Goal: Contribute content: Contribute content

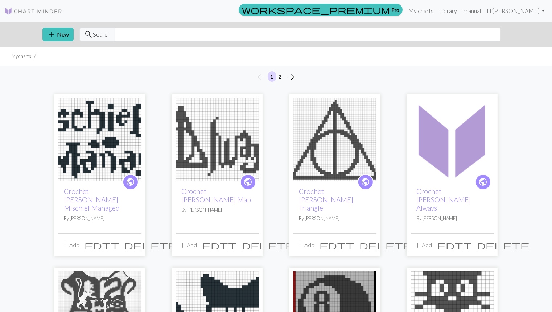
click at [88, 129] on img at bounding box center [99, 139] width 83 height 83
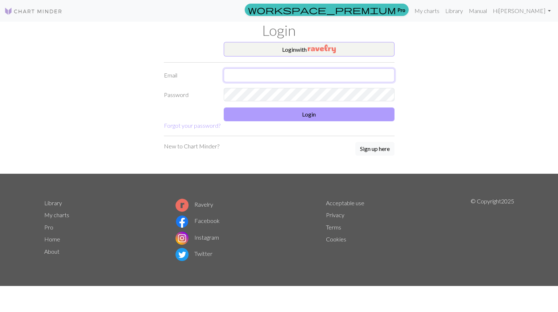
type input "seryeong.noh@balboa.edu.pa"
click at [324, 112] on button "Login" at bounding box center [309, 115] width 171 height 14
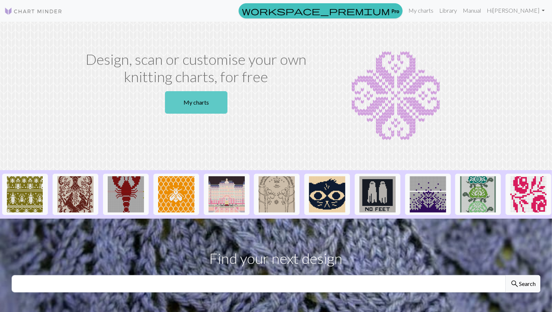
click at [213, 102] on link "My charts" at bounding box center [196, 102] width 62 height 22
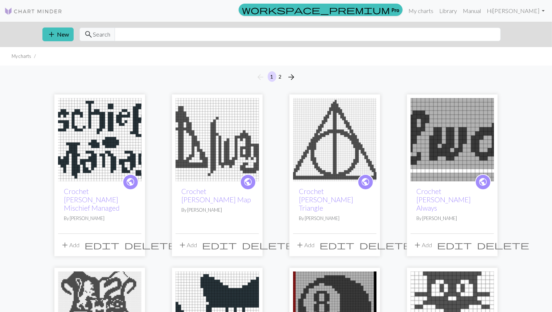
click at [86, 134] on img at bounding box center [99, 139] width 83 height 83
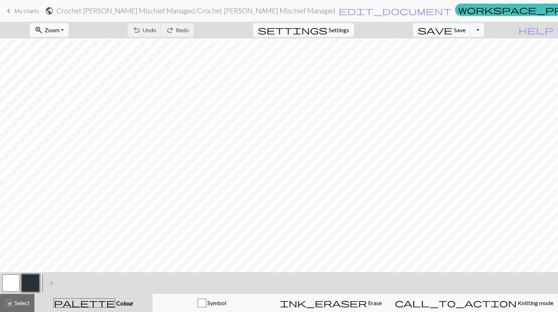
click at [32, 10] on span "My charts" at bounding box center [26, 10] width 25 height 7
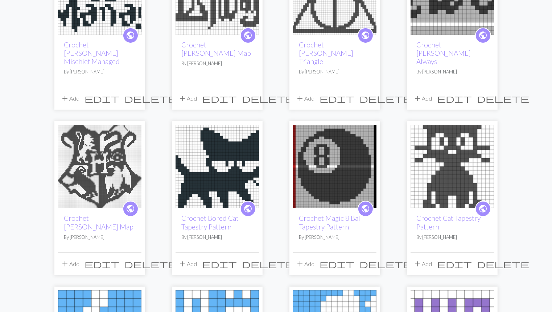
scroll to position [147, 0]
click at [70, 146] on img at bounding box center [99, 166] width 83 height 83
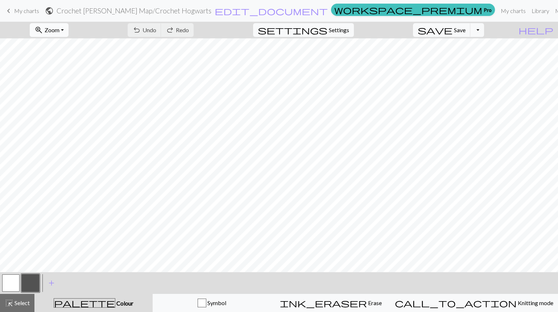
click at [59, 26] on span "Zoom" at bounding box center [52, 29] width 15 height 7
click at [57, 41] on button "Fit all" at bounding box center [58, 46] width 57 height 12
click at [59, 30] on span "Zoom" at bounding box center [52, 29] width 15 height 7
click at [67, 40] on button "Fit all" at bounding box center [58, 46] width 57 height 12
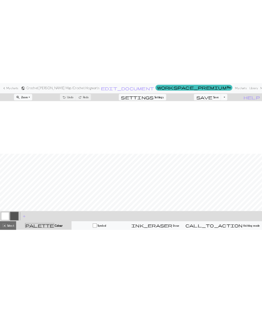
scroll to position [112, 0]
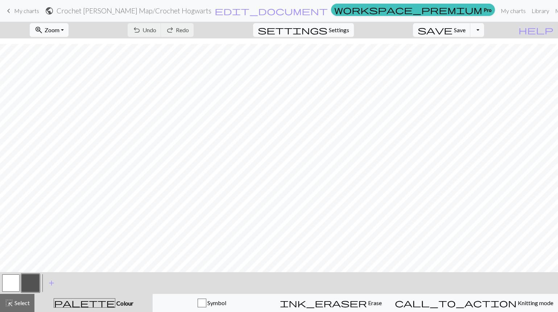
click at [20, 11] on span "My charts" at bounding box center [26, 10] width 25 height 7
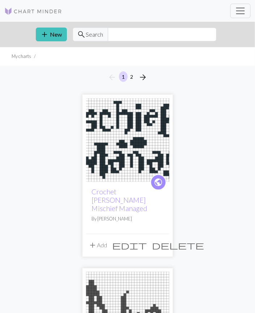
click at [52, 34] on button "add New" at bounding box center [51, 35] width 31 height 14
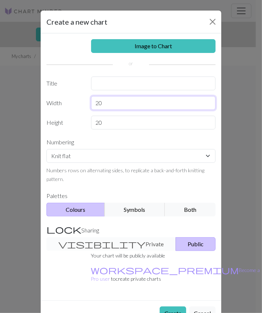
click at [138, 104] on input "20" at bounding box center [153, 103] width 125 height 14
type input "2"
type input "35"
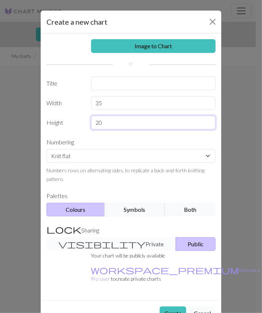
click at [157, 123] on input "20" at bounding box center [153, 123] width 125 height 14
type input "2"
type input "45"
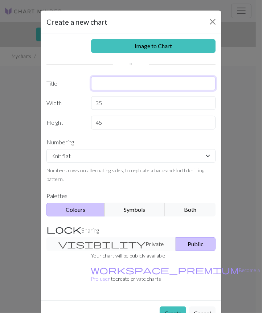
click at [122, 83] on input "text" at bounding box center [153, 83] width 125 height 14
click at [171, 86] on input "Crochet [PERSON_NAME] Houses" at bounding box center [153, 83] width 125 height 14
type input "Crochet [PERSON_NAME] Houses"
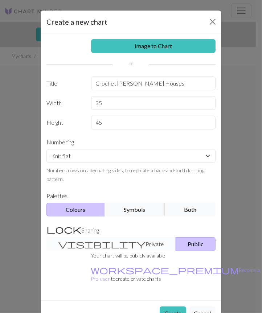
click at [187, 50] on link "Image to Chart" at bounding box center [153, 46] width 125 height 14
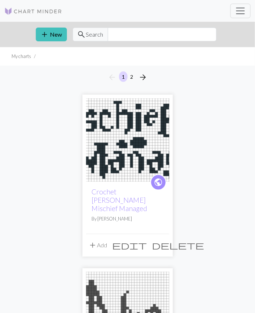
click at [46, 33] on span "add" at bounding box center [45, 34] width 9 height 10
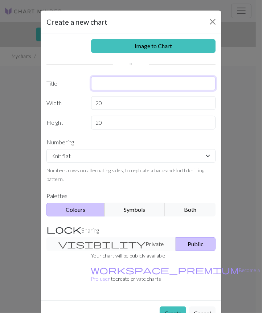
click at [142, 79] on input "text" at bounding box center [153, 83] width 125 height 14
click at [132, 84] on input "text" at bounding box center [153, 83] width 125 height 14
type input "Crochet [PERSON_NAME] Houses"
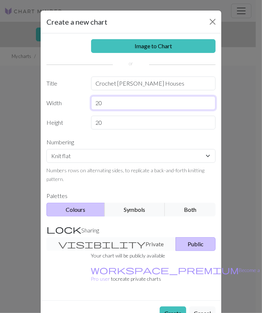
click at [153, 102] on input "20" at bounding box center [153, 103] width 125 height 14
type input "2"
type input "35"
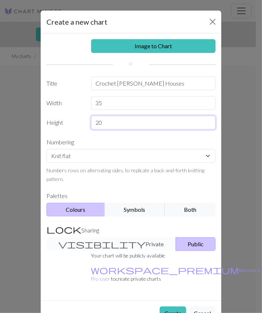
click at [157, 123] on input "20" at bounding box center [153, 123] width 125 height 14
type input "2"
type input "45"
click at [57, 135] on label "Numbering" at bounding box center [131, 142] width 178 height 14
click at [166, 306] on button "Create" at bounding box center [172, 313] width 26 height 14
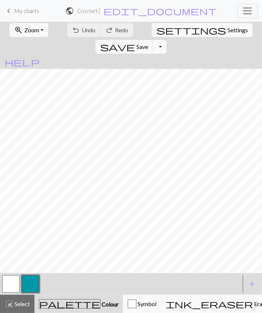
click at [31, 277] on button "button" at bounding box center [30, 283] width 17 height 17
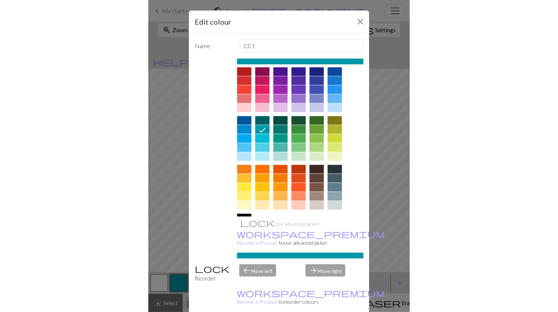
scroll to position [16, 0]
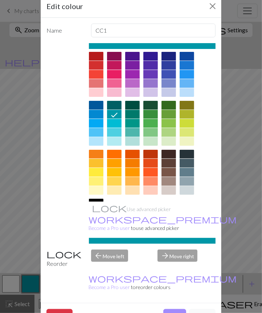
click at [103, 208] on div at bounding box center [96, 212] width 14 height 9
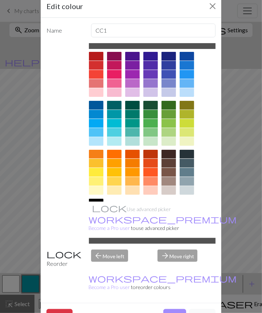
click at [173, 309] on button "Done" at bounding box center [174, 316] width 23 height 14
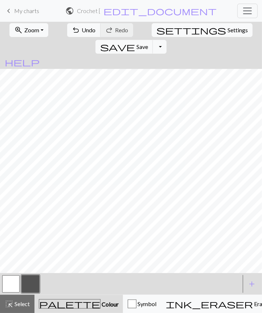
click at [25, 31] on span "Zoom" at bounding box center [31, 29] width 15 height 7
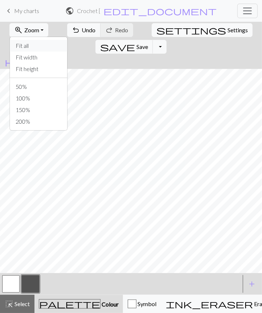
click at [35, 47] on button "Fit all" at bounding box center [38, 46] width 57 height 12
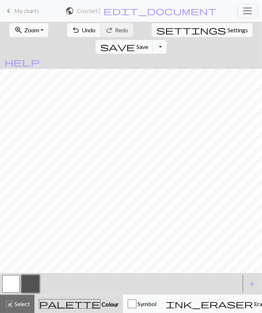
click at [227, 31] on span "Settings" at bounding box center [237, 30] width 20 height 9
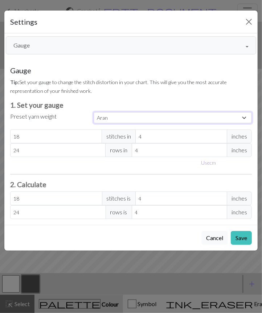
click at [115, 114] on select "Custom Square Lace Light Fingering Fingering Sport Double knit Worsted Aran Bul…" at bounding box center [173, 117] width 158 height 11
select select "square"
click at [94, 112] on select "Custom Square Lace Light Fingering Fingering Sport Double knit Worsted Aran Bul…" at bounding box center [173, 117] width 158 height 11
type input "32"
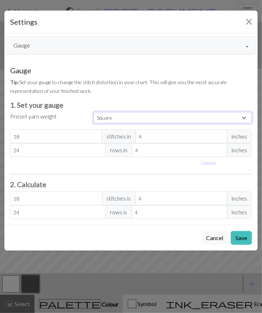
type input "32"
click at [240, 236] on button "Save" at bounding box center [240, 238] width 21 height 14
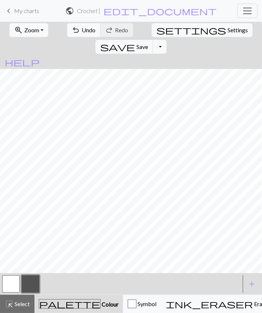
click at [32, 30] on span "Zoom" at bounding box center [31, 29] width 15 height 7
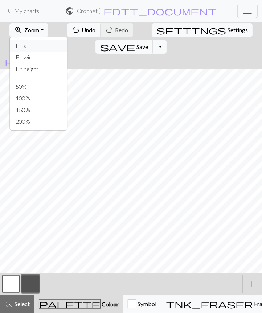
click at [42, 43] on button "Fit all" at bounding box center [38, 46] width 57 height 12
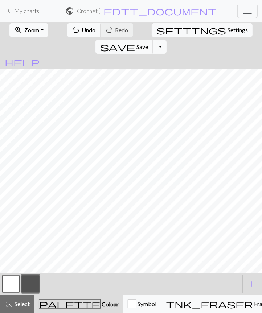
click at [72, 34] on button "undo Undo Undo" at bounding box center [84, 30] width 34 height 14
click at [82, 32] on span "Undo" at bounding box center [89, 29] width 14 height 7
click at [82, 29] on span "Undo" at bounding box center [89, 29] width 14 height 7
click at [16, 286] on button "button" at bounding box center [10, 283] width 17 height 17
click at [34, 281] on button "button" at bounding box center [30, 283] width 17 height 17
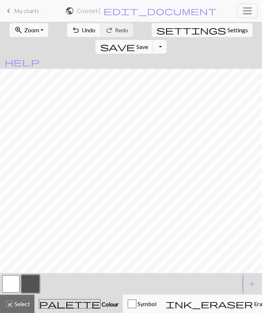
click at [19, 279] on button "button" at bounding box center [10, 283] width 17 height 17
click at [32, 281] on button "button" at bounding box center [30, 283] width 17 height 17
click at [11, 285] on button "button" at bounding box center [10, 283] width 17 height 17
click at [29, 284] on button "button" at bounding box center [30, 283] width 17 height 17
click at [82, 28] on span "Undo" at bounding box center [89, 29] width 14 height 7
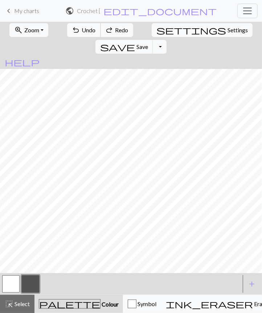
click at [83, 28] on span "Undo" at bounding box center [89, 29] width 14 height 7
click at [13, 289] on button "button" at bounding box center [10, 283] width 17 height 17
click at [35, 283] on button "button" at bounding box center [30, 283] width 17 height 17
click at [86, 30] on span "Undo" at bounding box center [89, 29] width 14 height 7
click at [72, 30] on span "undo" at bounding box center [76, 30] width 9 height 10
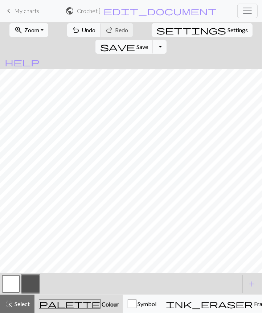
click at [14, 286] on button "button" at bounding box center [10, 283] width 17 height 17
click at [33, 279] on button "button" at bounding box center [30, 283] width 17 height 17
click at [82, 26] on span "Undo" at bounding box center [89, 29] width 14 height 7
click at [13, 282] on button "button" at bounding box center [10, 283] width 17 height 17
click at [30, 283] on button "button" at bounding box center [30, 283] width 17 height 17
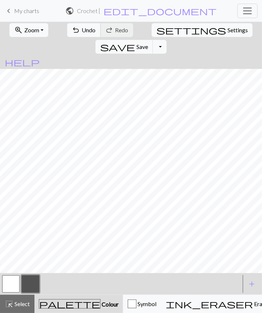
click at [82, 29] on span "Undo" at bounding box center [89, 29] width 14 height 7
click at [13, 285] on button "button" at bounding box center [10, 283] width 17 height 17
click at [29, 284] on button "button" at bounding box center [30, 283] width 17 height 17
click at [14, 282] on button "button" at bounding box center [10, 283] width 17 height 17
click at [30, 284] on button "button" at bounding box center [30, 283] width 17 height 17
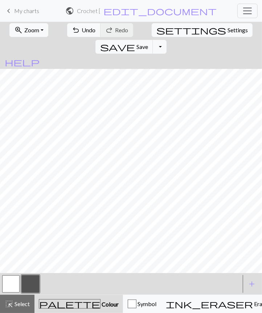
click at [7, 286] on button "button" at bounding box center [10, 283] width 17 height 17
click at [29, 285] on button "button" at bounding box center [30, 283] width 17 height 17
click at [17, 279] on button "button" at bounding box center [10, 283] width 17 height 17
click at [37, 283] on button "button" at bounding box center [30, 283] width 17 height 17
click at [15, 283] on button "button" at bounding box center [10, 283] width 17 height 17
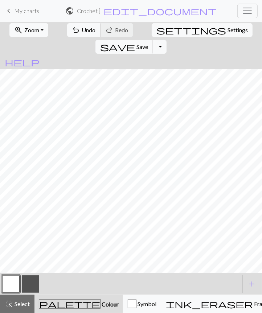
click at [79, 33] on button "undo Undo Undo" at bounding box center [84, 30] width 34 height 14
click at [31, 284] on button "button" at bounding box center [30, 283] width 17 height 17
click at [82, 28] on span "Undo" at bounding box center [89, 29] width 14 height 7
click at [85, 29] on span "Undo" at bounding box center [89, 29] width 14 height 7
click at [15, 283] on button "button" at bounding box center [10, 283] width 17 height 17
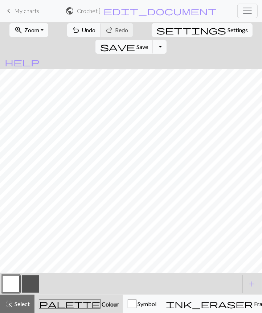
click at [32, 286] on button "button" at bounding box center [30, 283] width 17 height 17
click at [84, 32] on span "Undo" at bounding box center [89, 29] width 14 height 7
click at [13, 283] on button "button" at bounding box center [10, 283] width 17 height 17
click at [30, 288] on button "button" at bounding box center [30, 283] width 17 height 17
click at [14, 284] on button "button" at bounding box center [10, 283] width 17 height 17
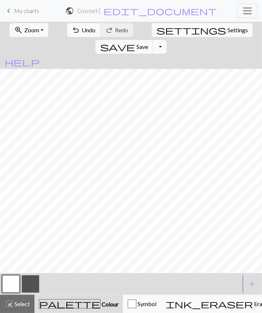
click at [34, 285] on button "button" at bounding box center [30, 283] width 17 height 17
click at [12, 282] on button "button" at bounding box center [10, 283] width 17 height 17
click at [82, 31] on span "Undo" at bounding box center [89, 29] width 14 height 7
click at [34, 283] on button "button" at bounding box center [30, 283] width 17 height 17
click at [82, 30] on span "Undo" at bounding box center [89, 29] width 14 height 7
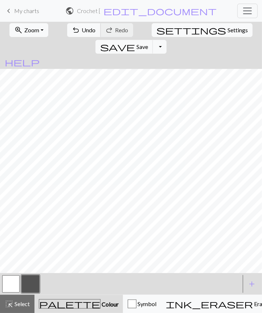
click at [82, 32] on span "Undo" at bounding box center [89, 29] width 14 height 7
click at [148, 43] on span "Save" at bounding box center [142, 46] width 12 height 7
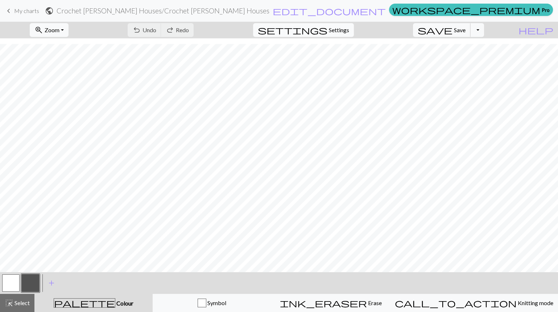
scroll to position [6, 0]
click at [68, 29] on button "zoom_in Zoom Zoom" at bounding box center [49, 30] width 39 height 14
click at [70, 42] on button "Fit all" at bounding box center [58, 46] width 57 height 12
